Goal: Task Accomplishment & Management: Complete application form

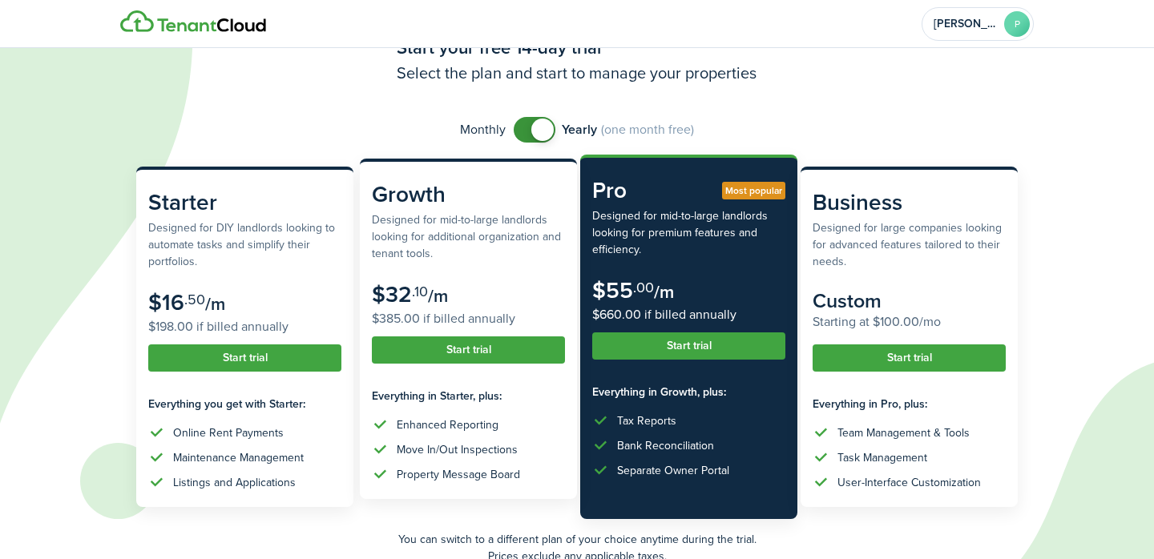
scroll to position [81, 0]
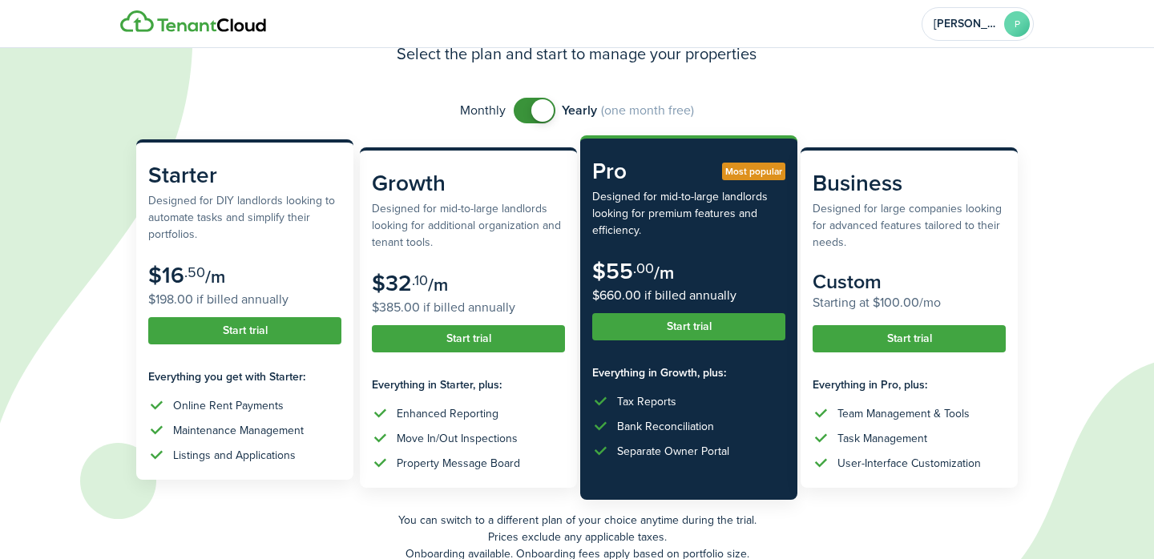
click at [251, 332] on button "Start trial" at bounding box center [244, 330] width 193 height 27
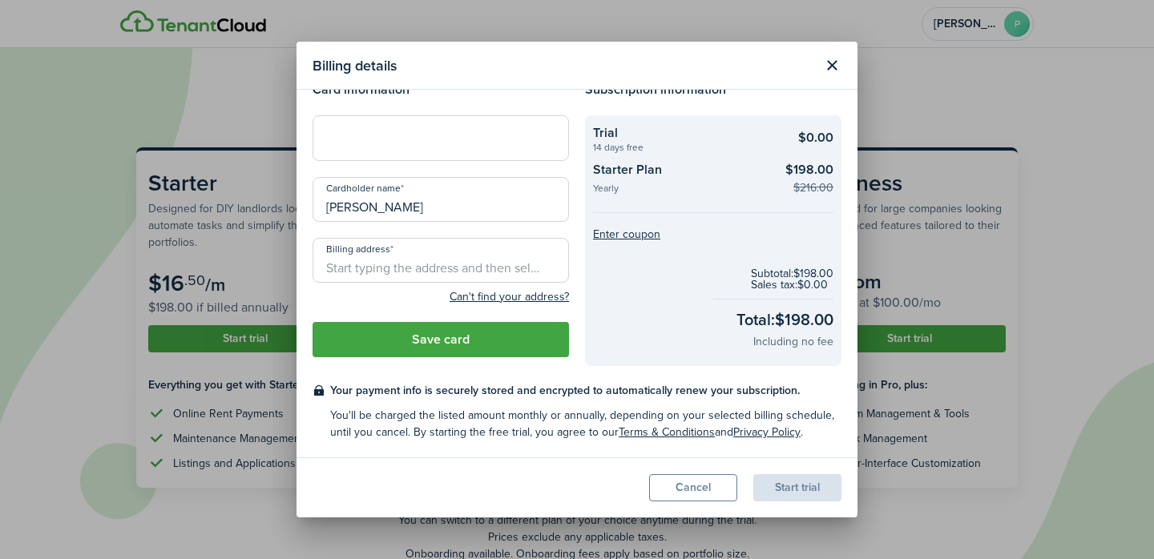
scroll to position [26, 0]
click at [409, 147] on div at bounding box center [440, 137] width 256 height 45
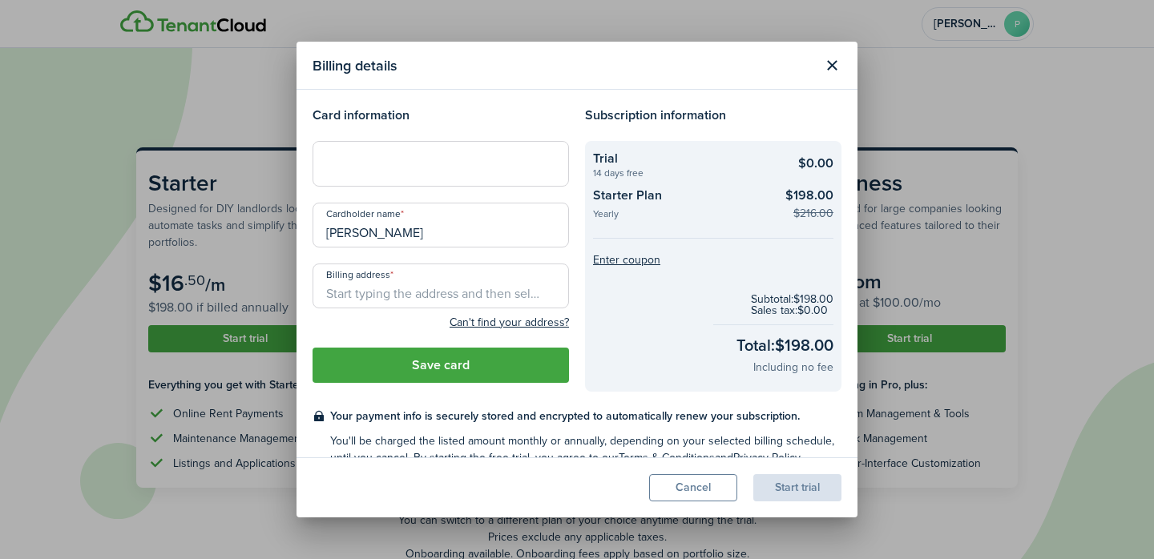
scroll to position [0, 0]
click at [833, 68] on button "Close modal" at bounding box center [831, 65] width 27 height 27
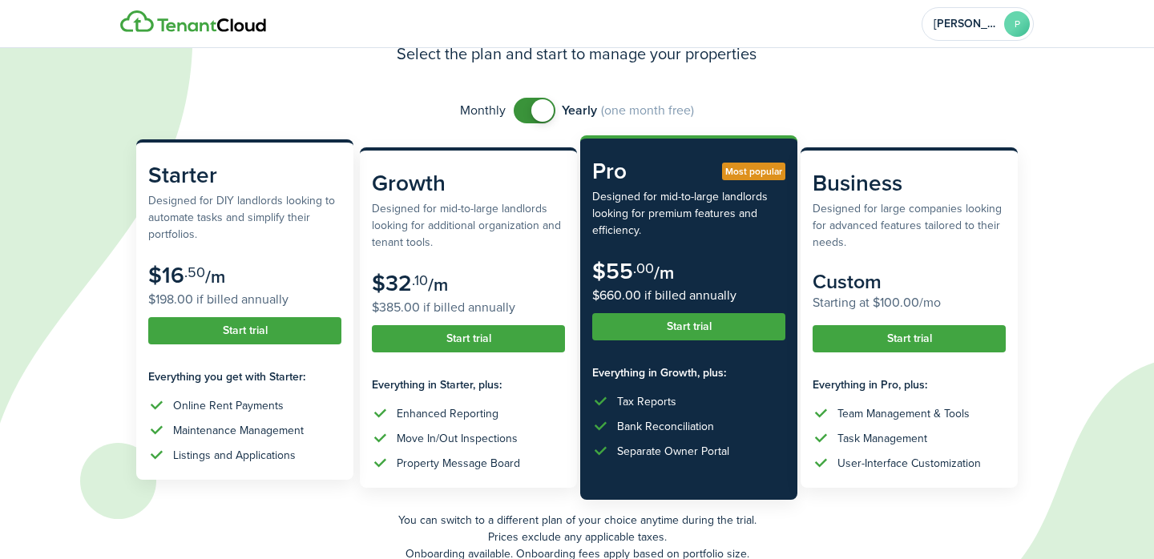
click at [252, 337] on button "Start trial" at bounding box center [244, 330] width 193 height 27
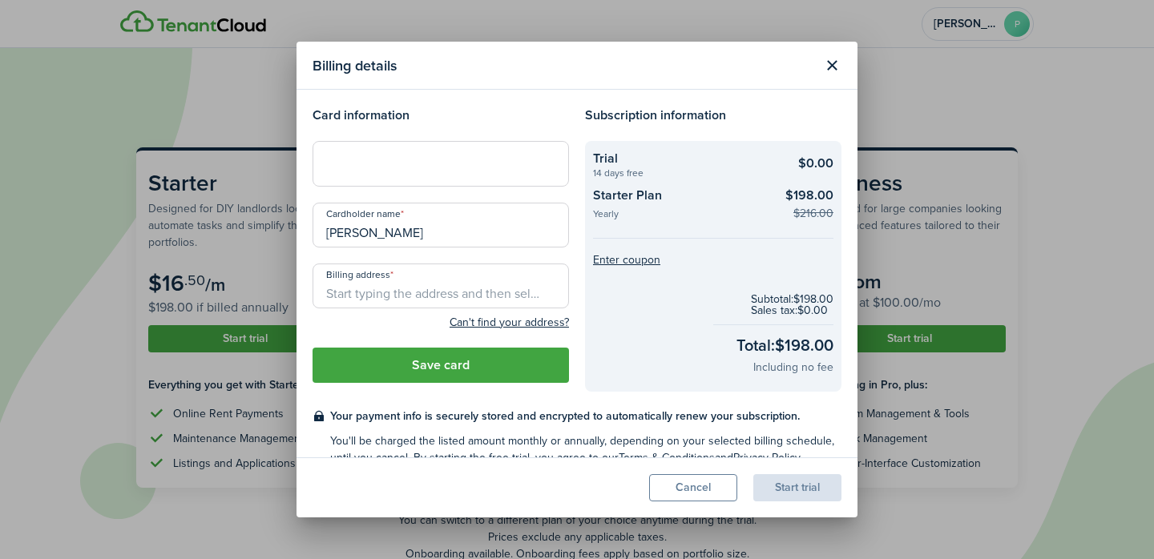
click at [831, 64] on button "Close modal" at bounding box center [831, 65] width 27 height 27
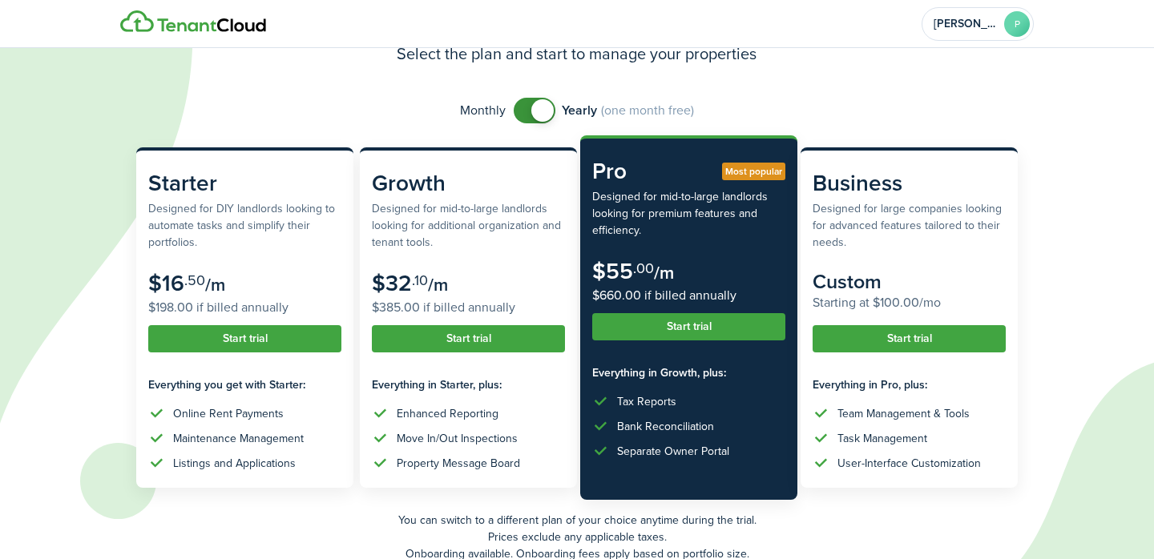
checkbox input "false"
click at [538, 110] on span at bounding box center [542, 110] width 22 height 22
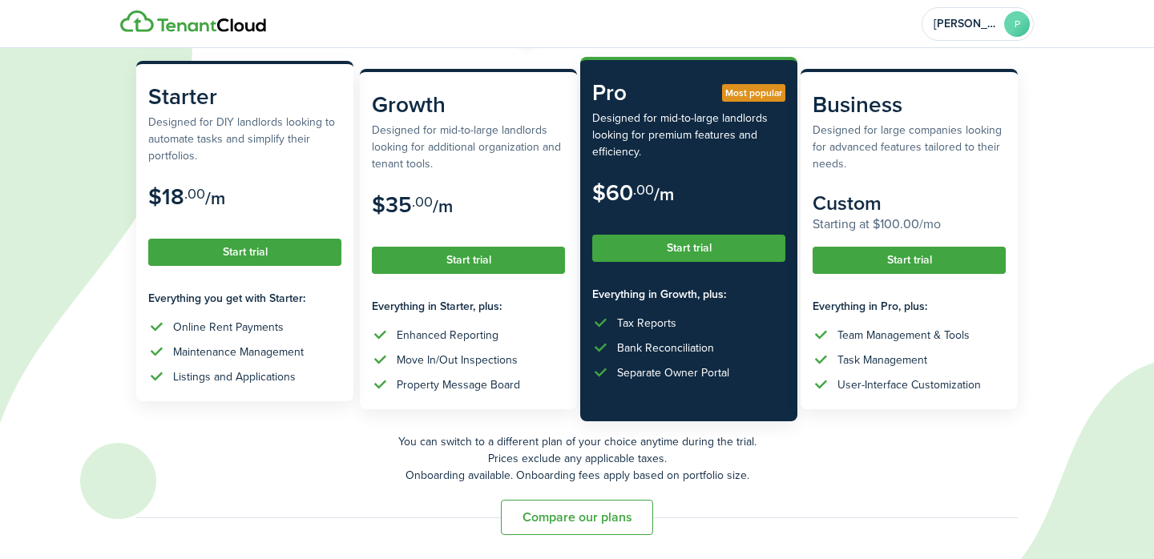
scroll to position [159, 0]
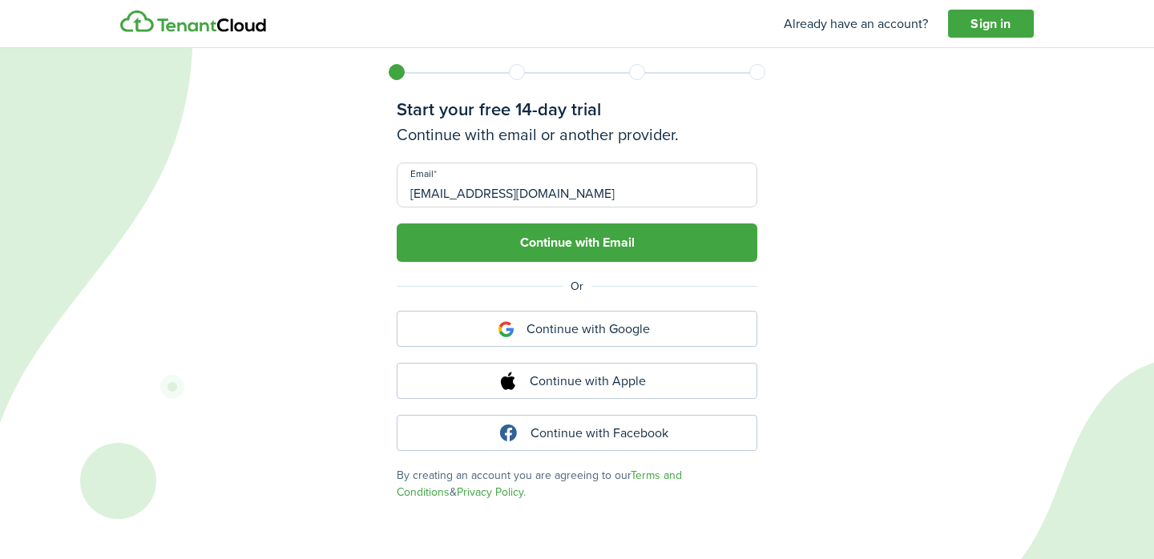
click at [491, 241] on button "Continue with Email" at bounding box center [577, 242] width 360 height 38
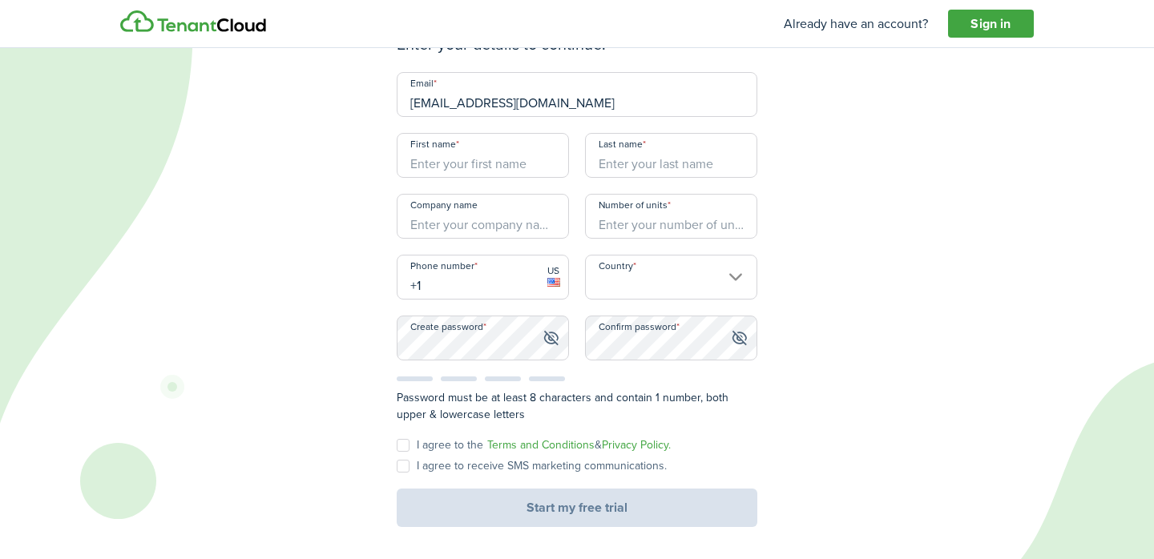
scroll to position [91, 0]
click at [176, 22] on img at bounding box center [193, 21] width 146 height 22
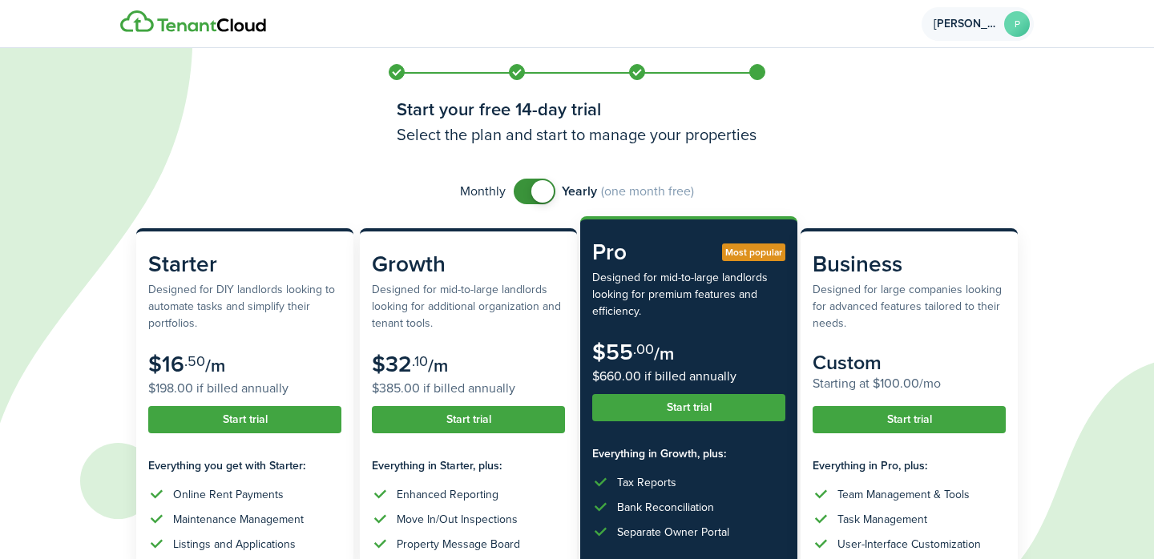
click at [991, 24] on span "[PERSON_NAME]" at bounding box center [965, 23] width 64 height 11
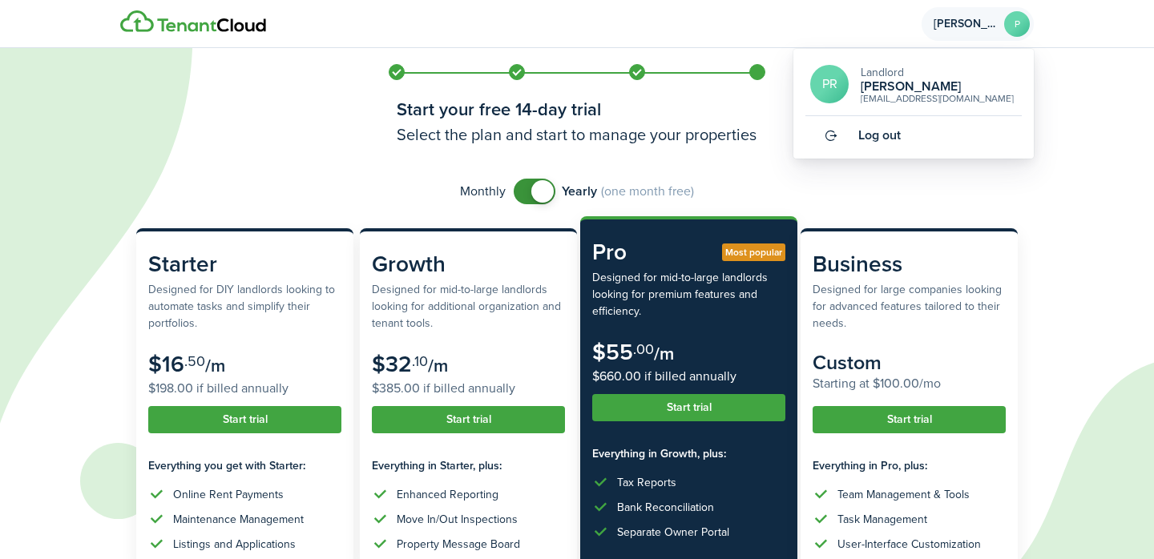
click at [1033, 177] on auth-bg at bounding box center [577, 279] width 1154 height 559
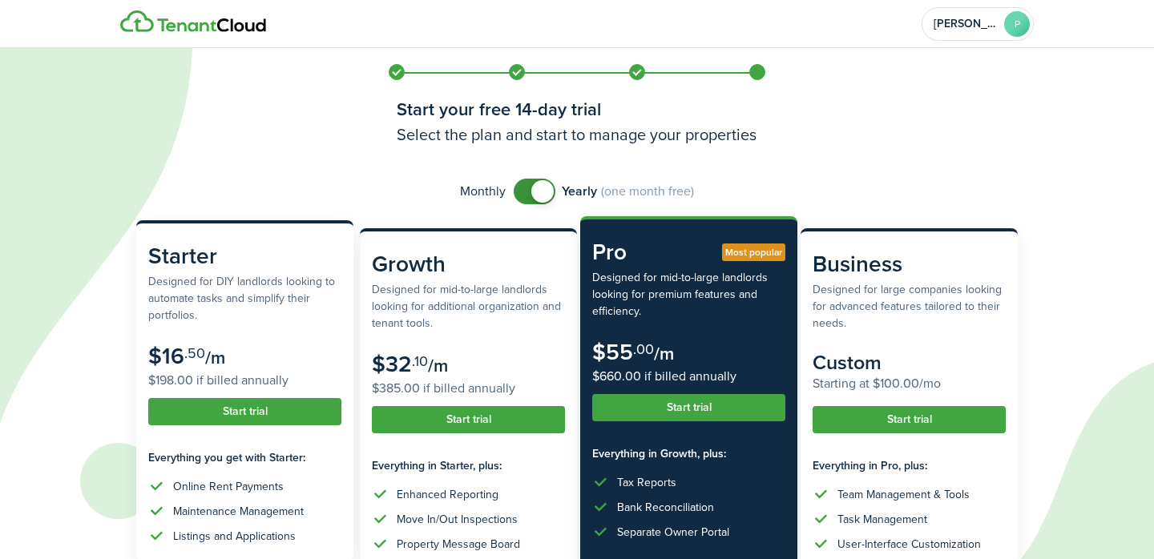
click at [232, 413] on button "Start trial" at bounding box center [244, 411] width 193 height 27
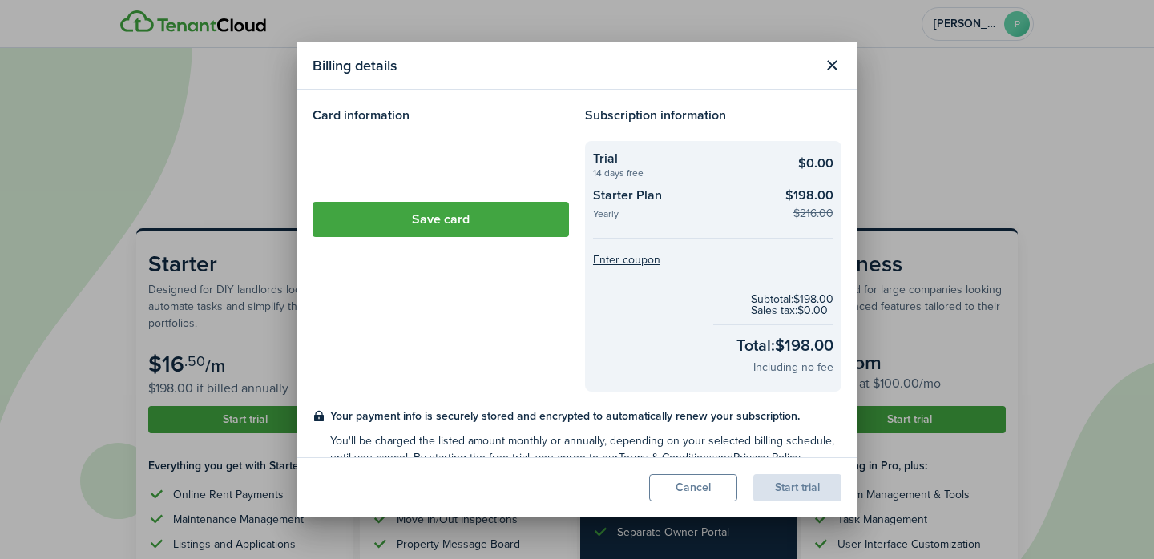
click at [825, 50] on header "Billing details" at bounding box center [576, 66] width 561 height 48
click at [835, 69] on button "Close modal" at bounding box center [831, 65] width 27 height 27
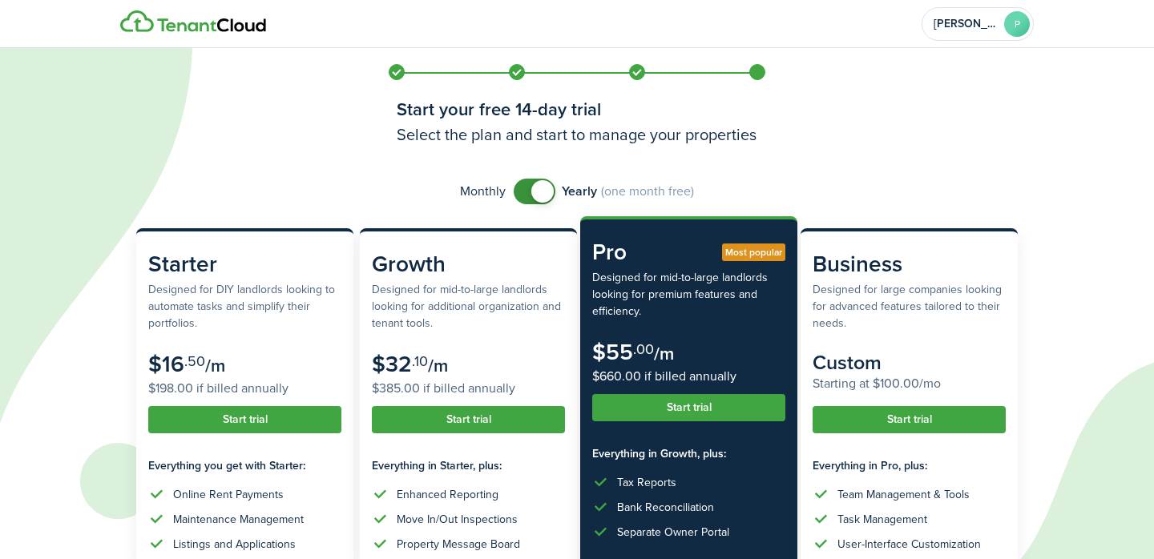
checkbox input "false"
click at [549, 196] on span at bounding box center [542, 191] width 22 height 22
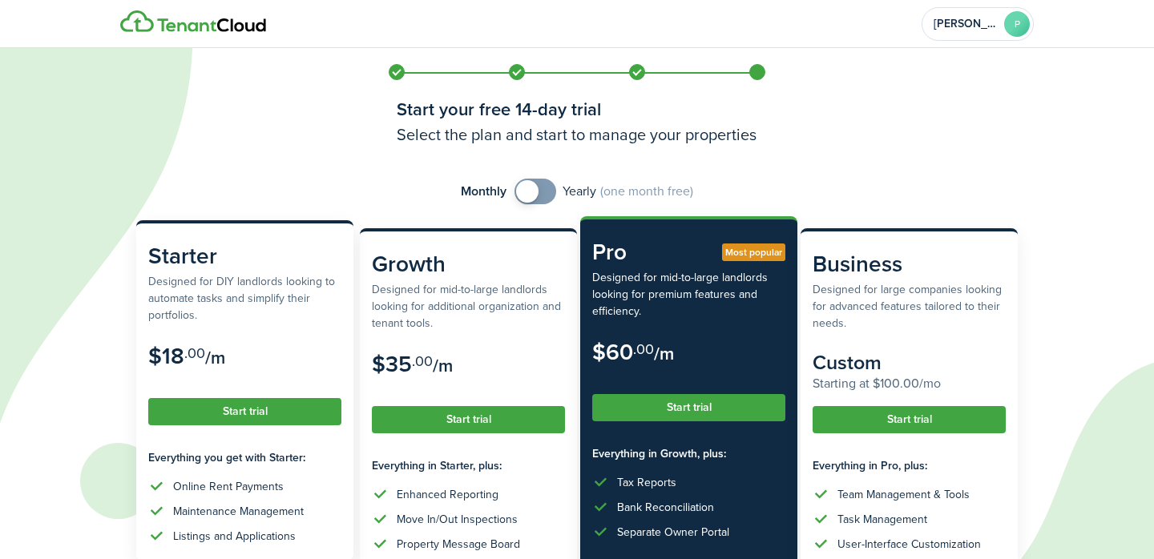
click at [280, 419] on button "Start trial" at bounding box center [244, 411] width 193 height 27
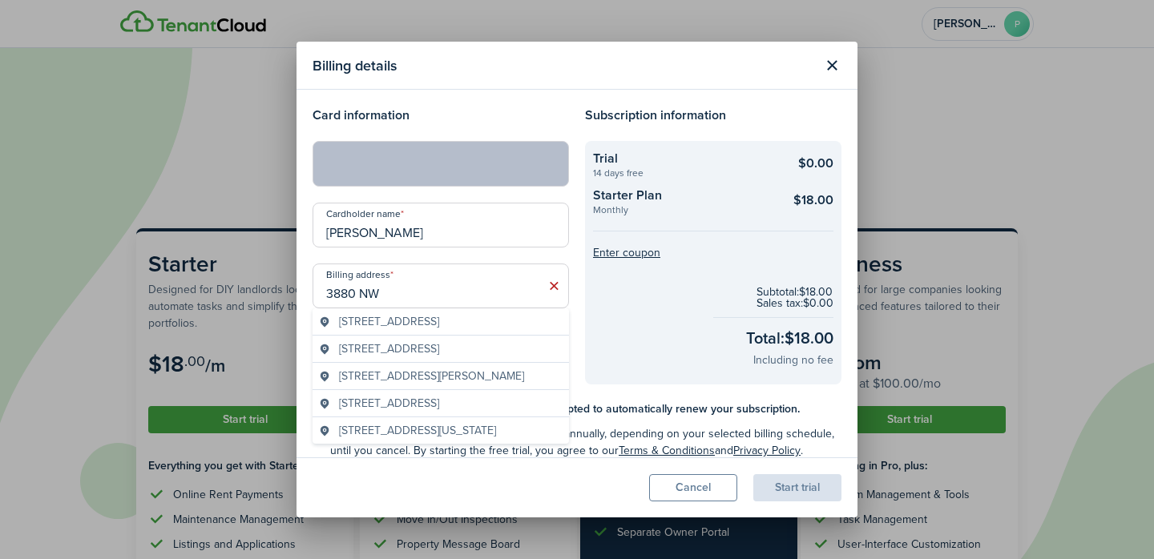
type input "3880 NW"
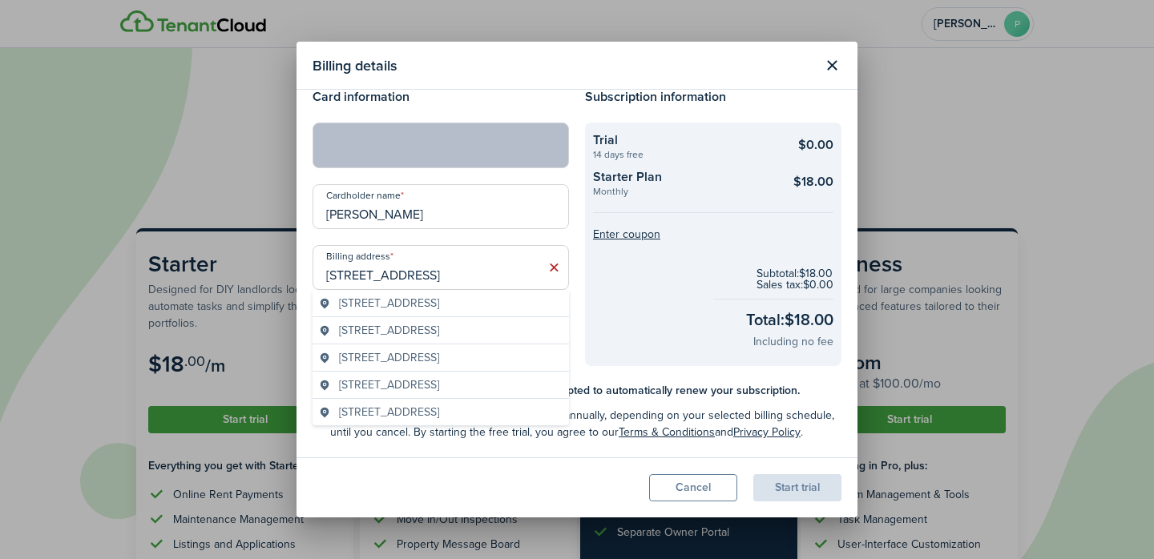
click at [425, 312] on span "[STREET_ADDRESS]" at bounding box center [389, 303] width 100 height 17
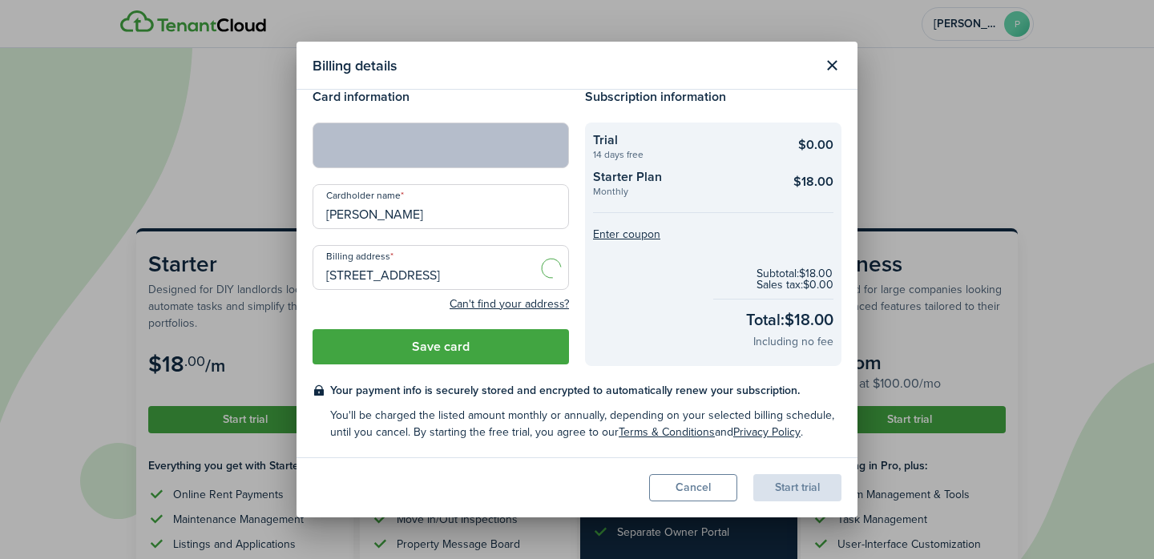
type input "[STREET_ADDRESS]"
click at [473, 346] on button "Save card" at bounding box center [440, 346] width 256 height 35
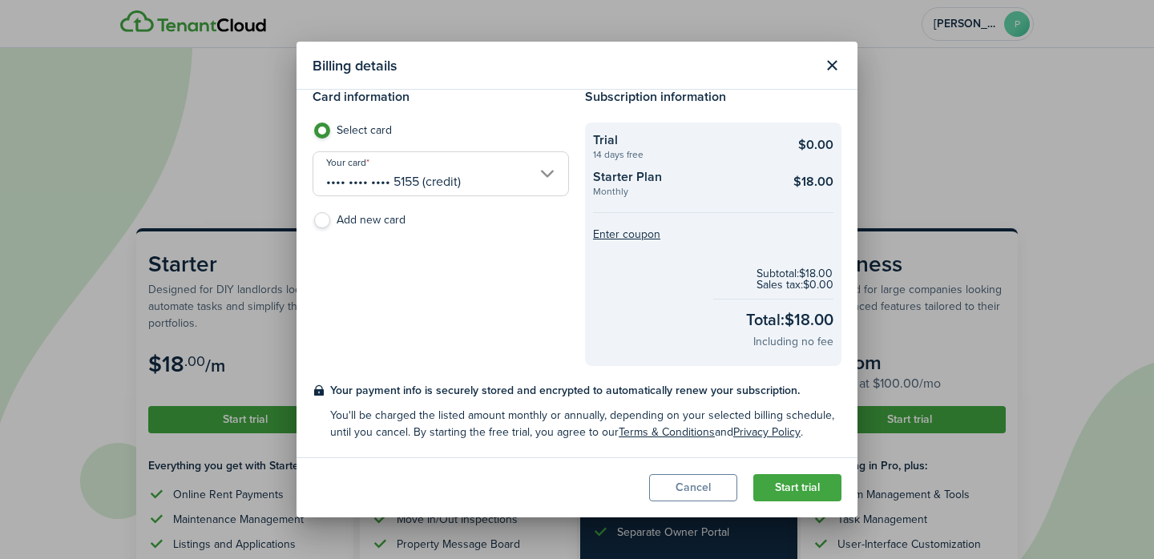
click at [809, 487] on button "Start trial" at bounding box center [797, 487] width 88 height 27
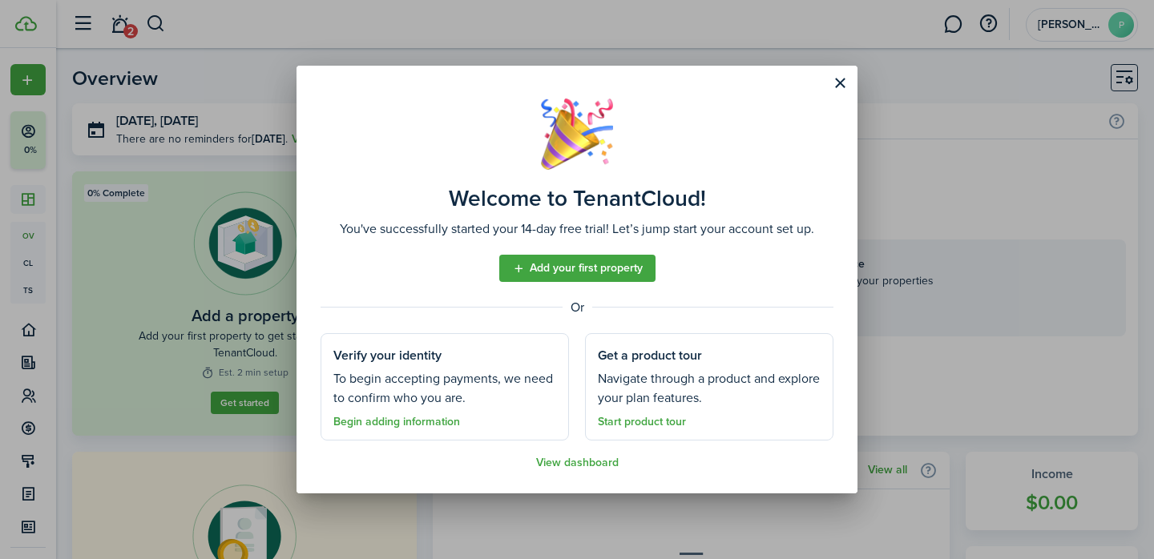
click at [367, 422] on link "Begin adding information" at bounding box center [396, 422] width 127 height 13
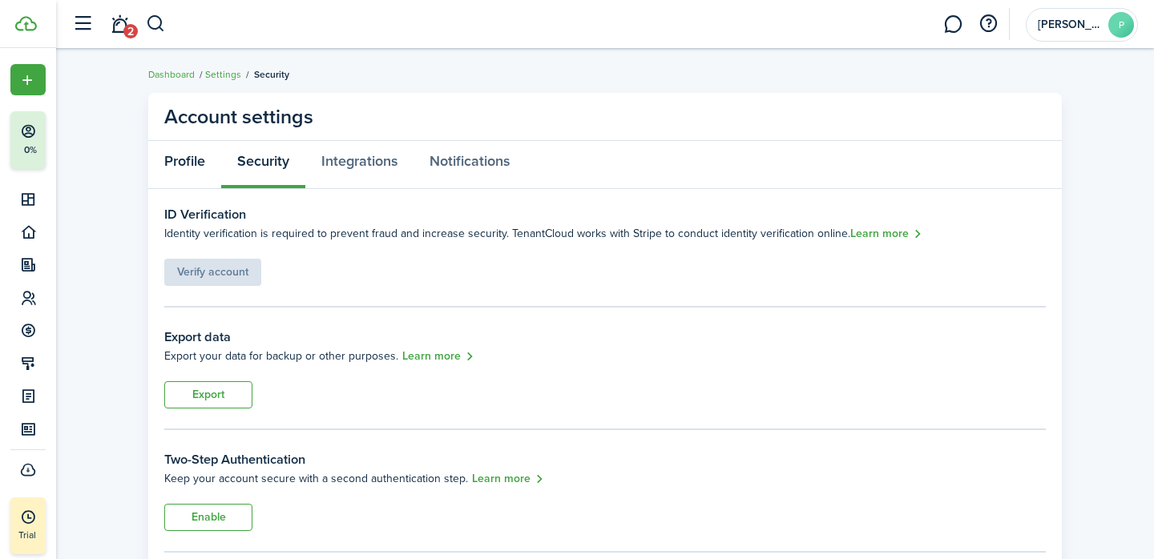
click at [177, 163] on link "Profile" at bounding box center [184, 165] width 73 height 48
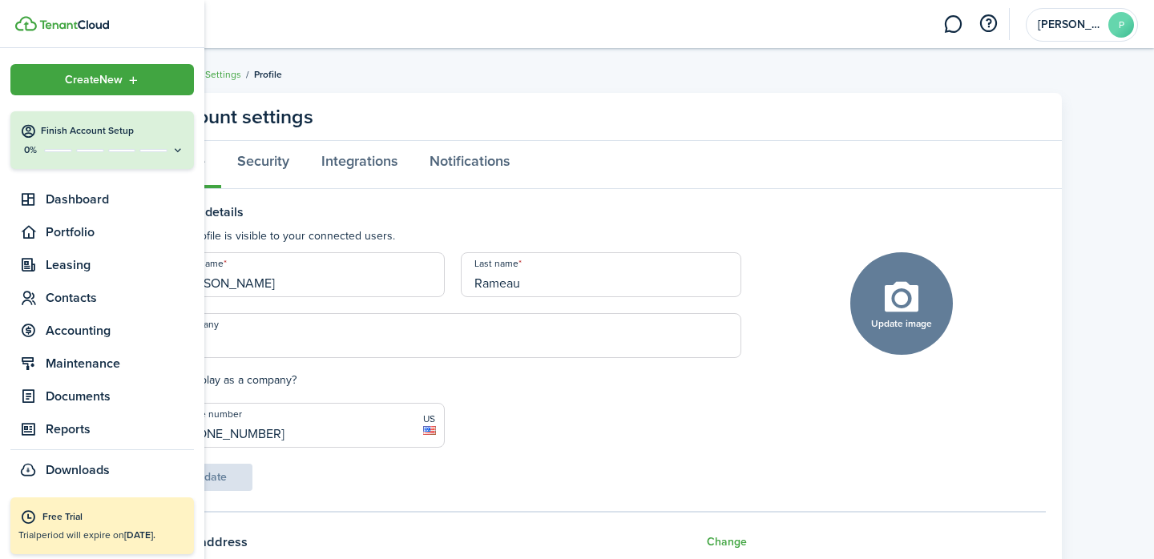
click at [37, 147] on p "0%" at bounding box center [30, 150] width 20 height 14
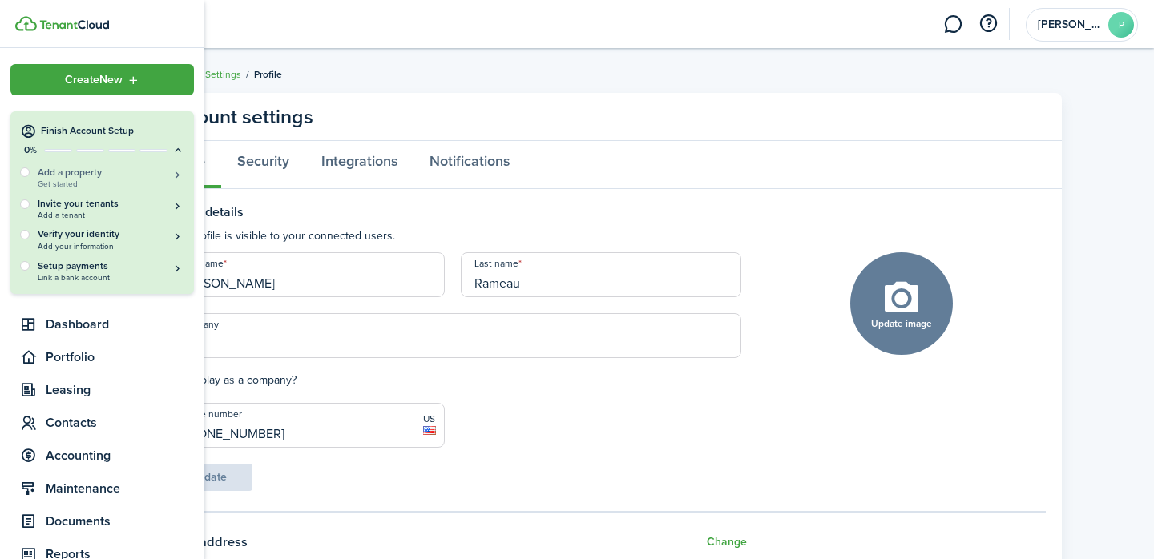
click at [50, 179] on span "Get started" at bounding box center [111, 183] width 147 height 9
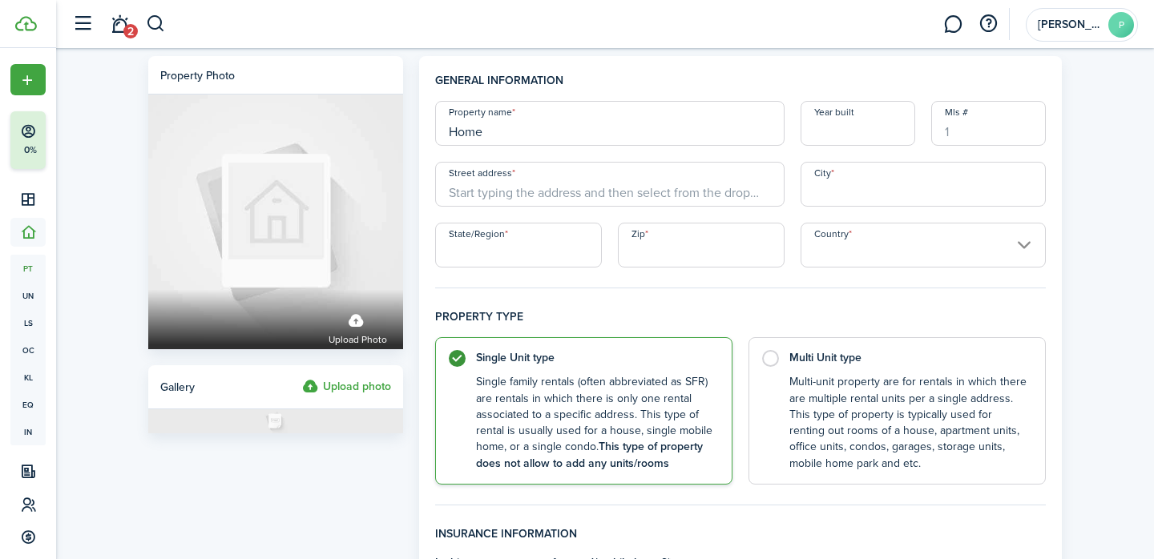
type input "Home"
type input "[STREET_ADDRESS]"
type input "FL"
click at [836, 196] on input "33055" at bounding box center [922, 184] width 245 height 45
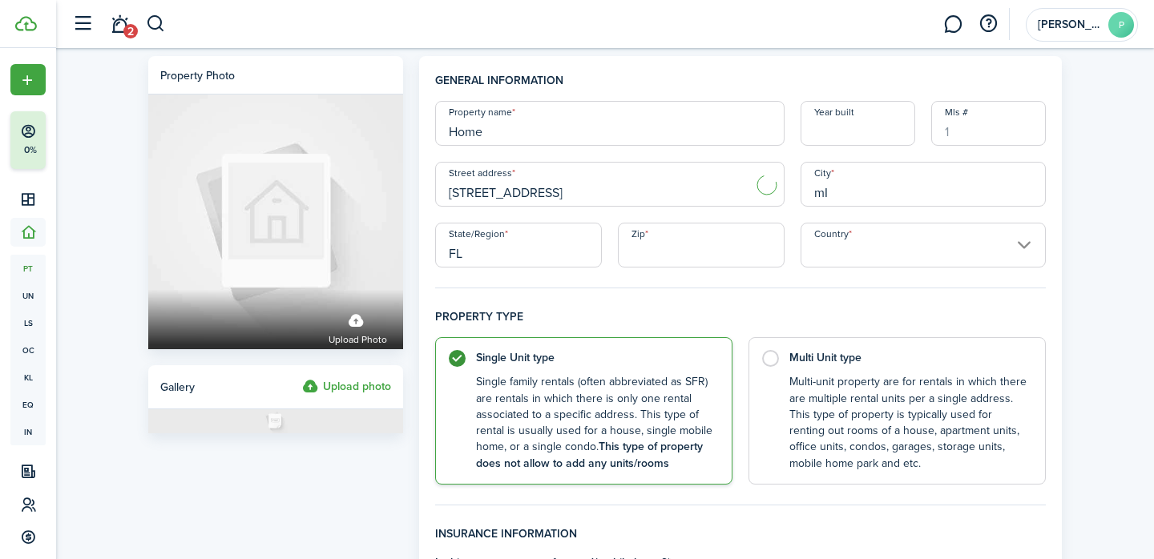
type input "m"
type input "[GEOGRAPHIC_DATA]"
click at [699, 250] on input "Zip" at bounding box center [701, 245] width 167 height 45
click at [866, 242] on input "Country" at bounding box center [922, 245] width 245 height 45
type input "33055"
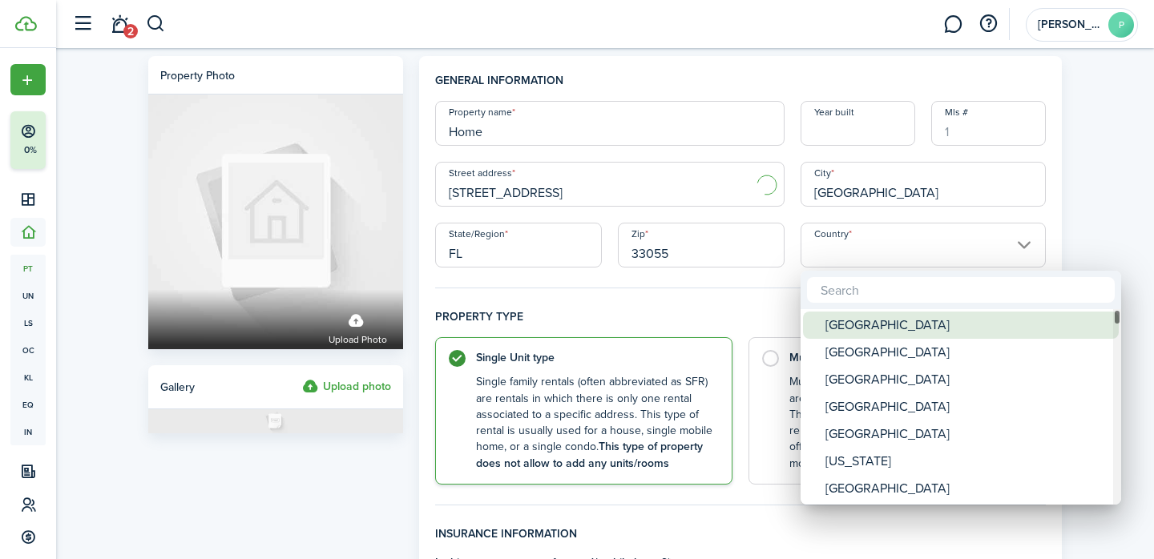
click at [864, 331] on div "[GEOGRAPHIC_DATA]" at bounding box center [967, 325] width 284 height 27
type input "[GEOGRAPHIC_DATA]"
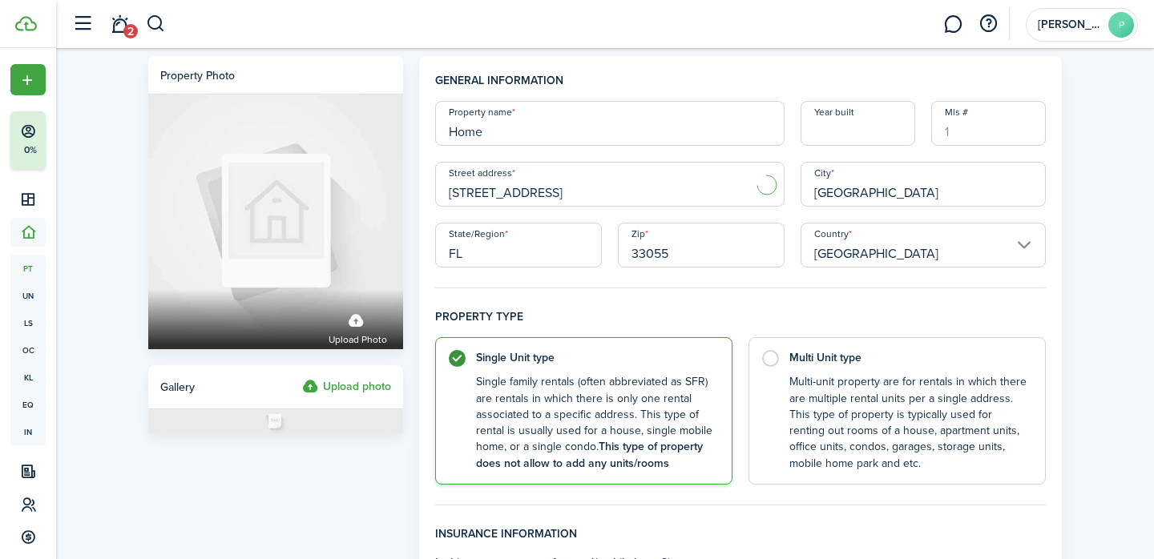
click at [727, 311] on h4 "Property type" at bounding box center [740, 322] width 610 height 29
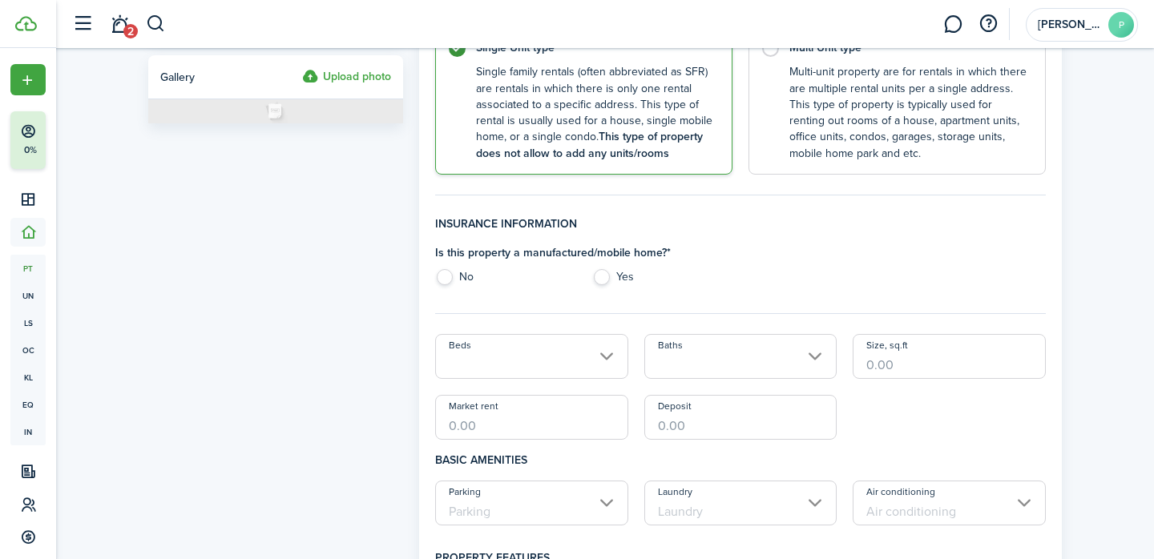
scroll to position [312, 0]
click at [448, 278] on label "No" at bounding box center [505, 280] width 140 height 24
radio input "true"
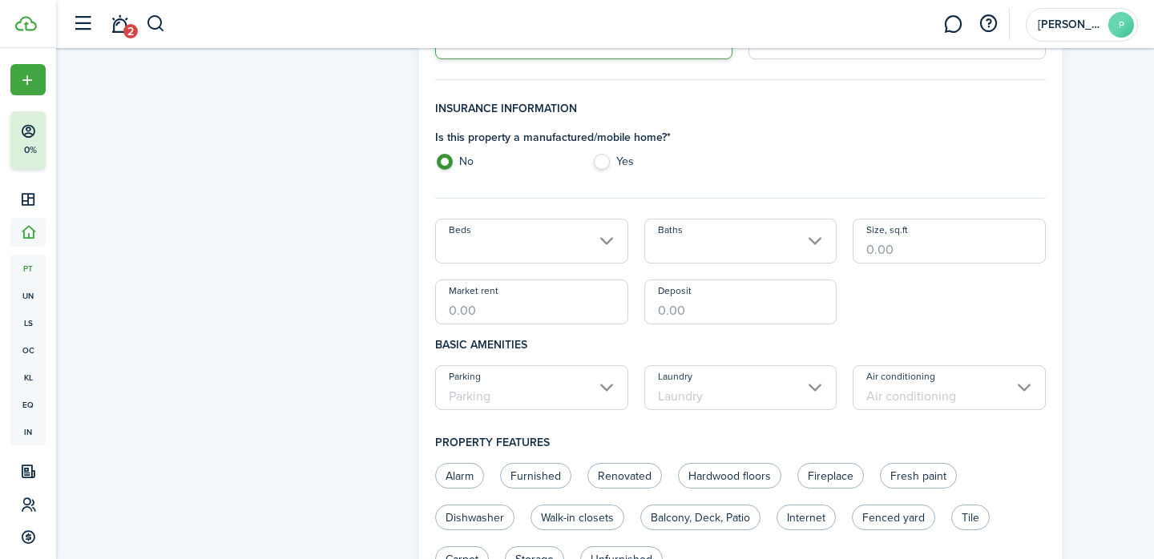
scroll to position [430, 0]
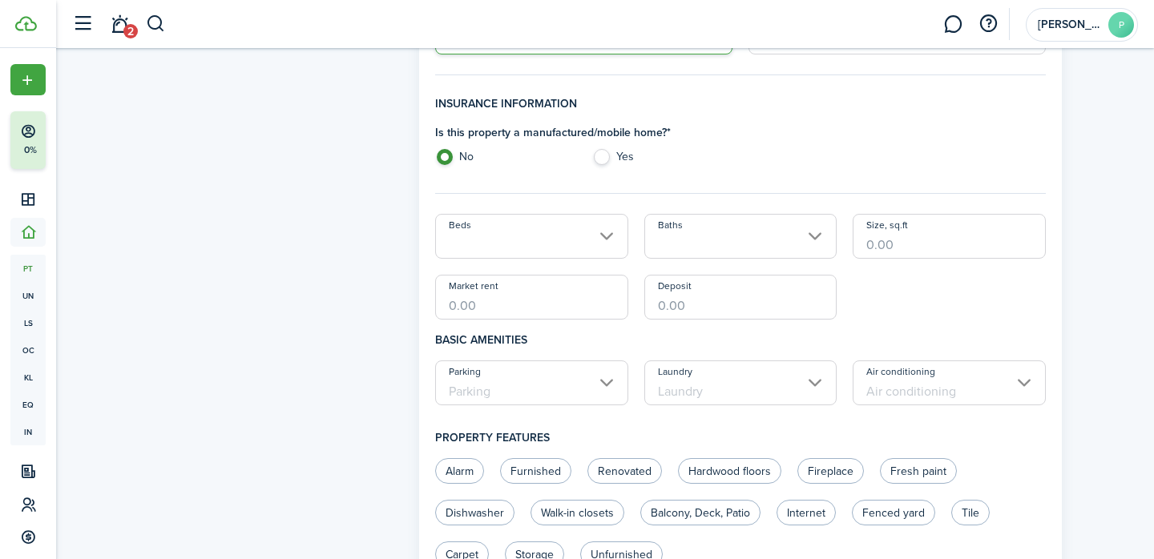
click at [505, 235] on input "Beds" at bounding box center [531, 236] width 193 height 45
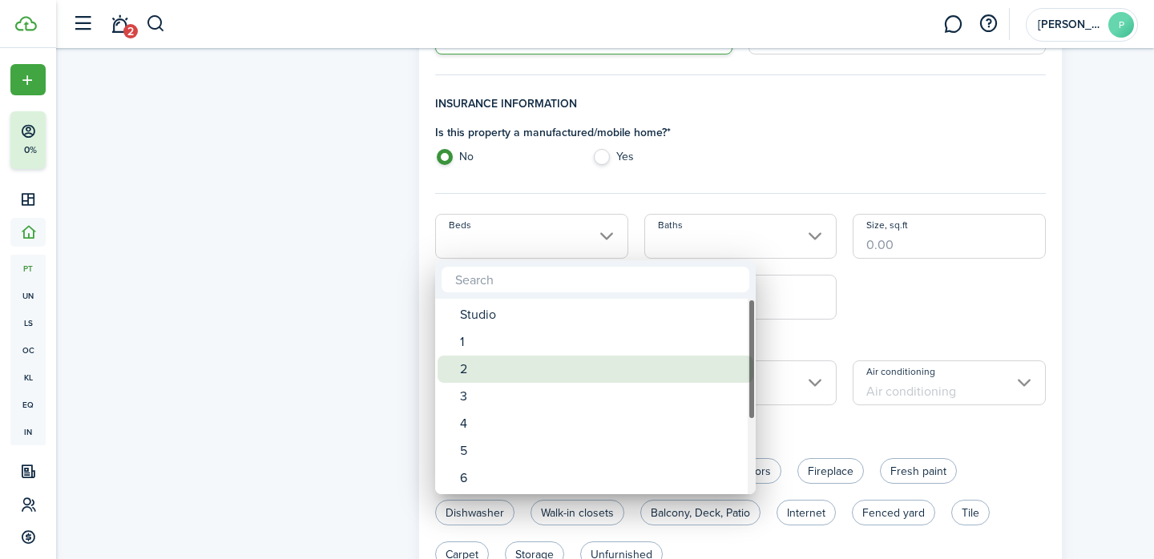
click at [509, 368] on div "2" at bounding box center [602, 369] width 284 height 27
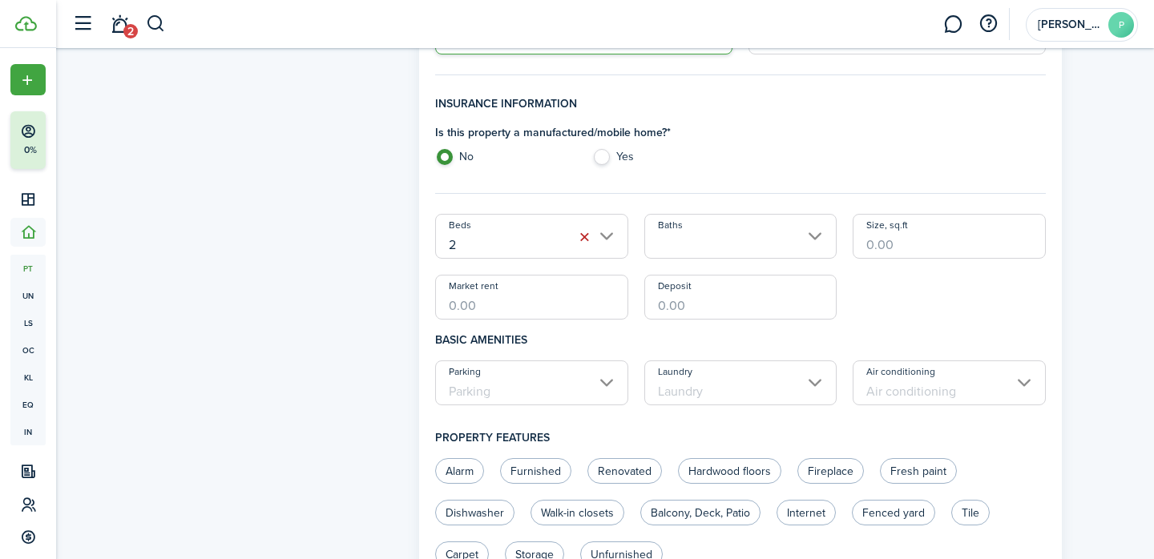
click at [610, 232] on input "2" at bounding box center [531, 236] width 193 height 45
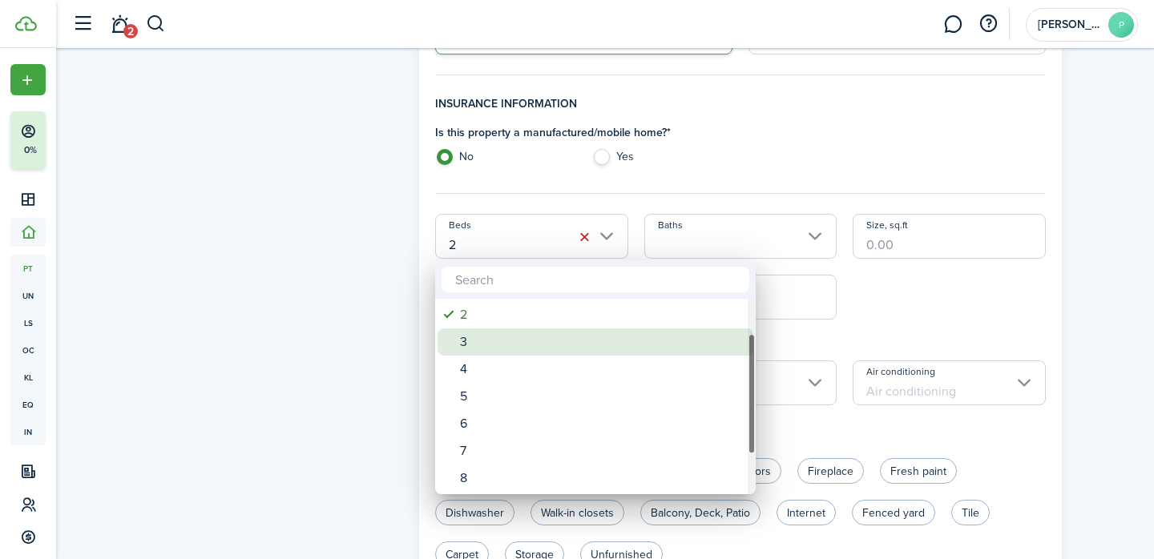
click at [509, 340] on div "3" at bounding box center [602, 341] width 284 height 27
type input "3"
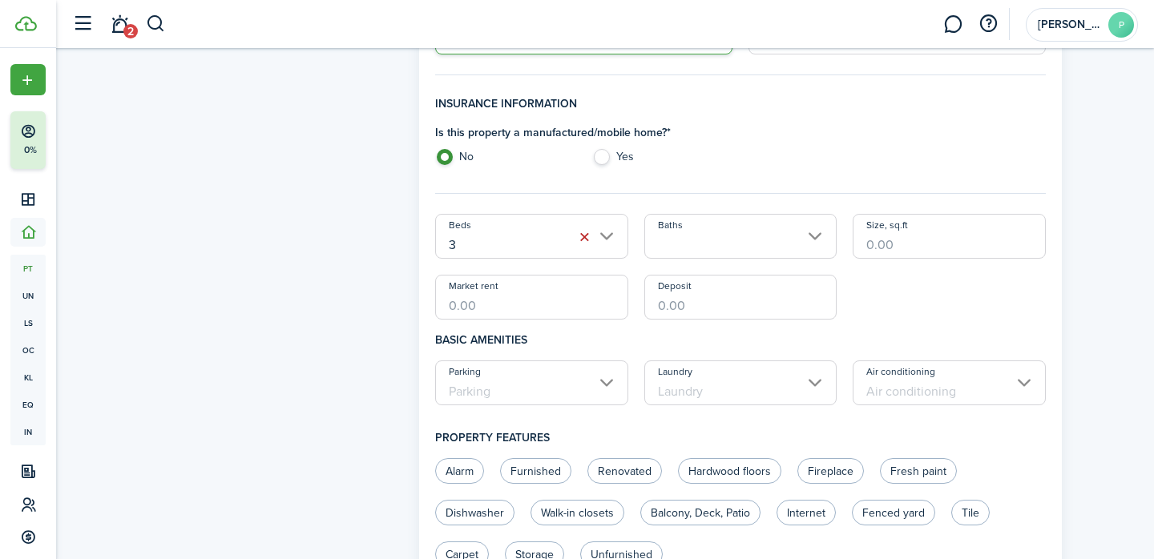
click at [800, 142] on div "Is this property a manufactured/mobile home? * No Yes" at bounding box center [740, 148] width 626 height 49
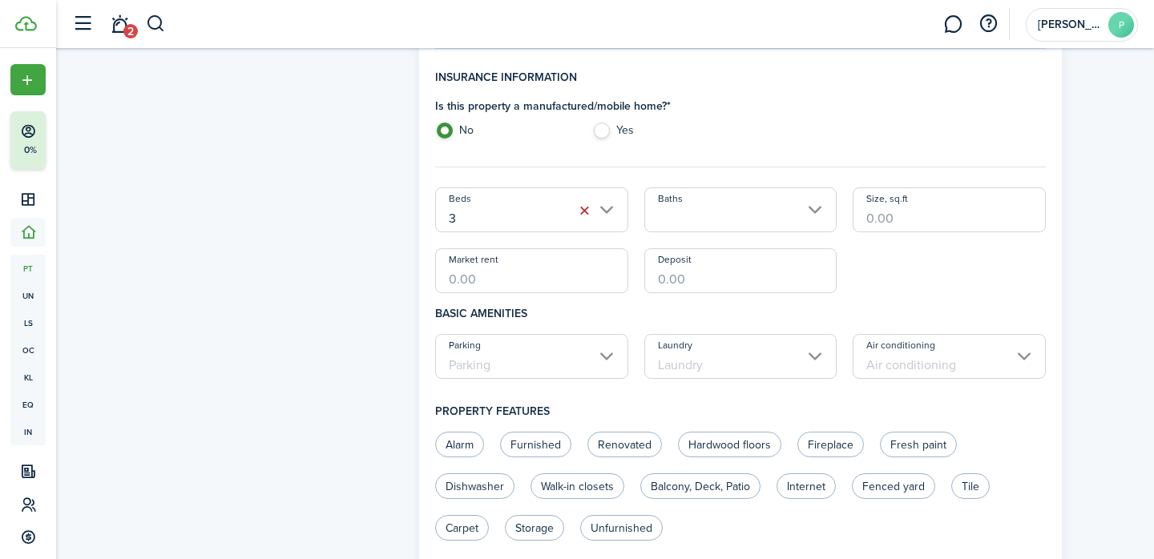
scroll to position [465, 0]
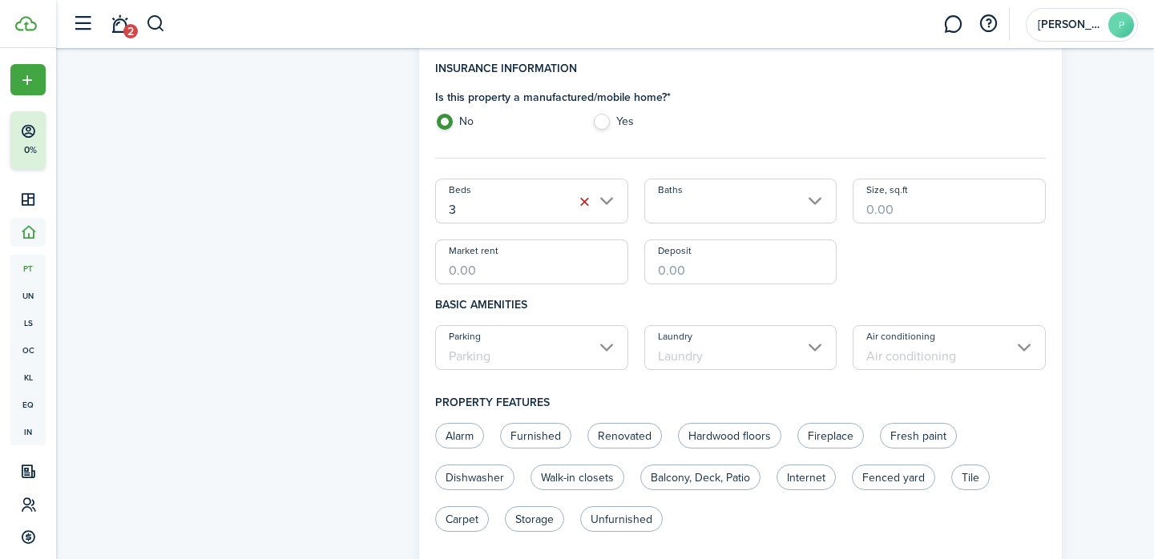
click at [566, 266] on input "Market rent" at bounding box center [531, 262] width 193 height 45
type input "$2,000.00"
click at [560, 304] on h4 "Basic amenities" at bounding box center [740, 304] width 610 height 41
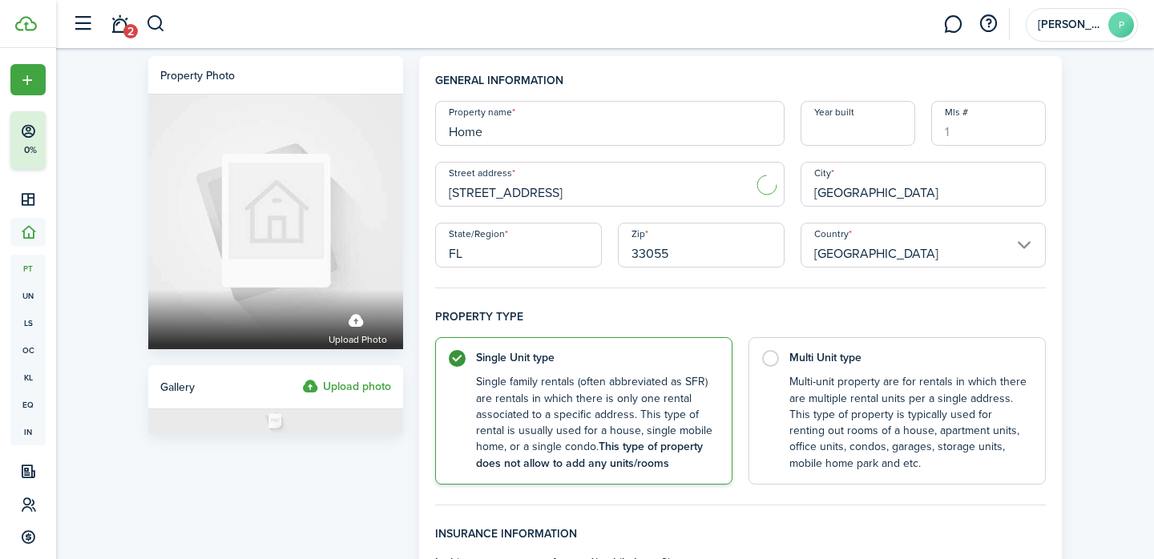
scroll to position [0, 0]
drag, startPoint x: 616, startPoint y: 193, endPoint x: 570, endPoint y: 190, distance: 46.6
click at [570, 191] on input "[STREET_ADDRESS]" at bounding box center [609, 184] width 349 height 45
type input "[STREET_ADDRESS]"
click at [618, 75] on h4 "General information" at bounding box center [740, 86] width 610 height 29
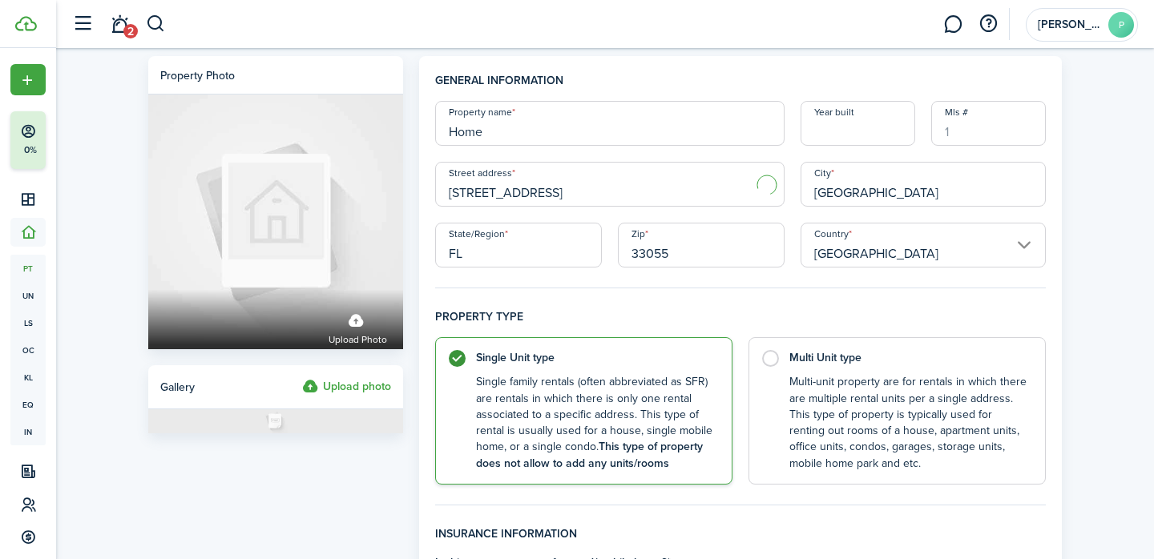
click at [574, 131] on input "Home" at bounding box center [609, 123] width 349 height 45
type input "H"
type input "m"
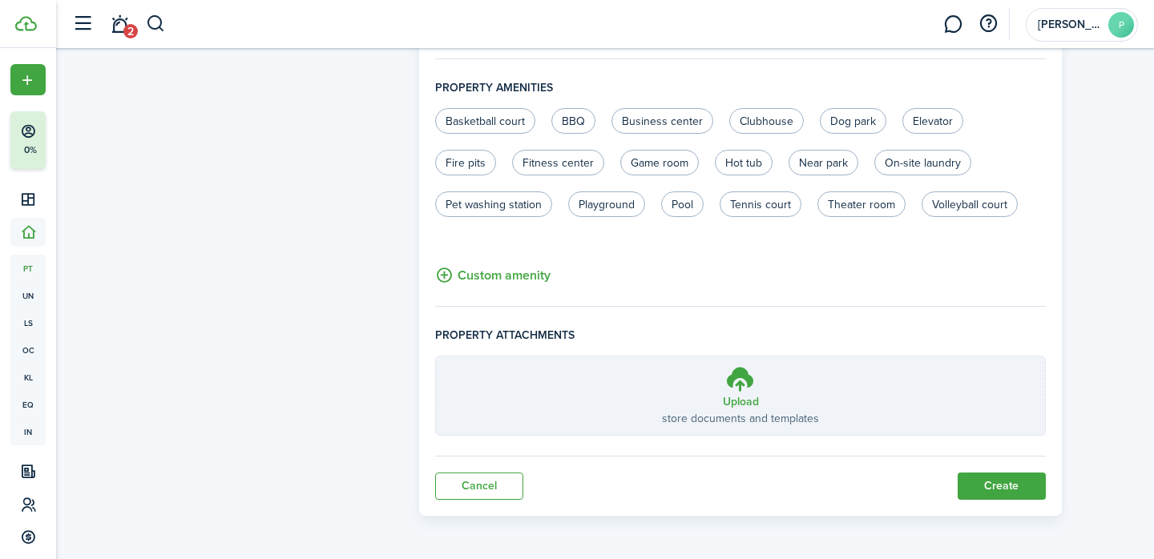
scroll to position [1027, 0]
type input "[GEOGRAPHIC_DATA] 1"
click at [988, 486] on button "Create" at bounding box center [1001, 486] width 88 height 27
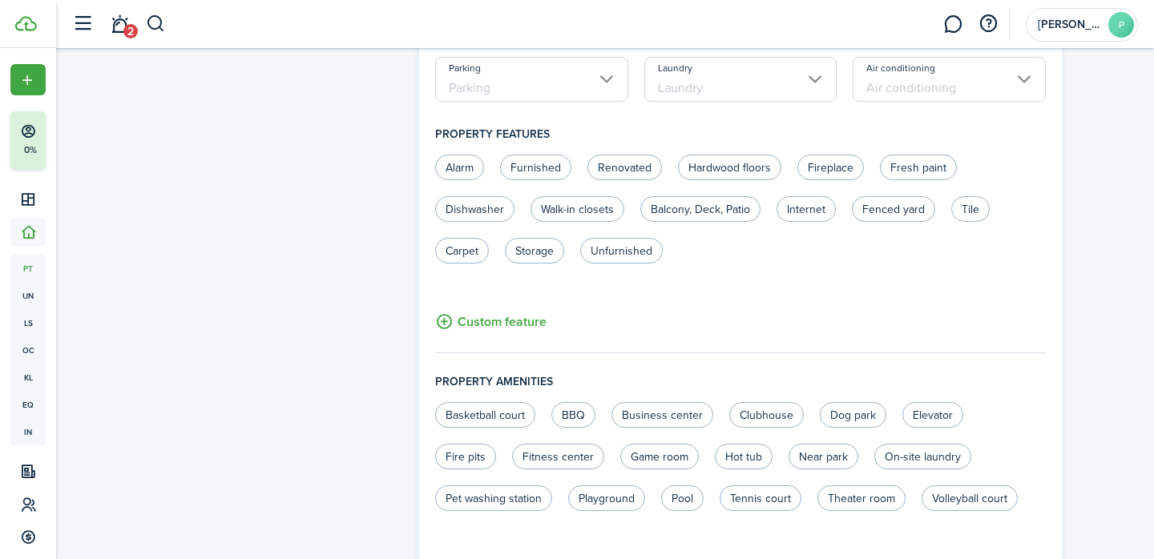
scroll to position [767, 0]
